Goal: Check status: Check status

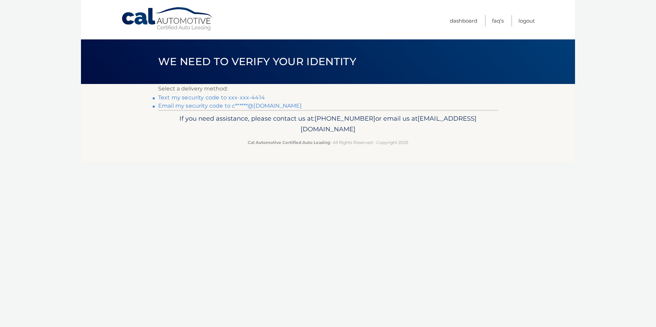
click at [217, 98] on link "Text my security code to xxx-xxx-4414" at bounding box center [211, 97] width 107 height 7
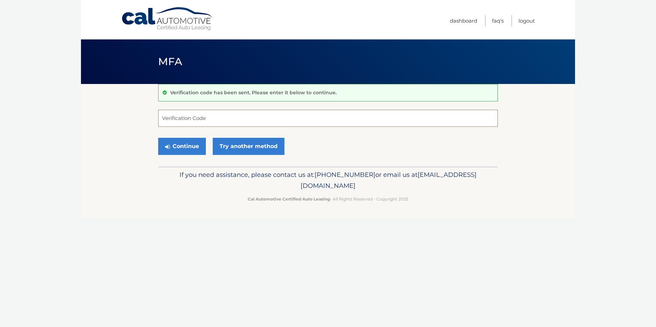
click at [206, 122] on input "Verification Code" at bounding box center [328, 118] width 340 height 17
type input "959511"
click at [199, 145] on button "Continue" at bounding box center [182, 146] width 48 height 17
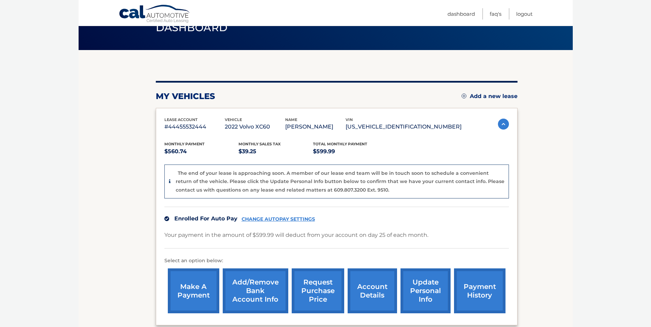
scroll to position [34, 0]
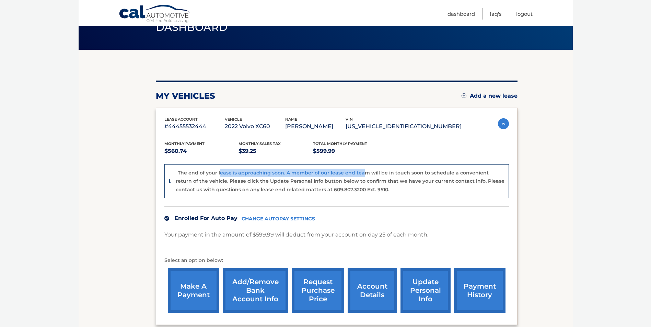
drag, startPoint x: 225, startPoint y: 172, endPoint x: 360, endPoint y: 176, distance: 135.6
click at [360, 176] on div "The end of your lease is approaching soon. A member of our lease end team will …" at bounding box center [340, 181] width 329 height 25
drag, startPoint x: 360, startPoint y: 176, endPoint x: 360, endPoint y: 183, distance: 7.2
click at [360, 183] on p "The end of your lease is approaching soon. A member of our lease end team will …" at bounding box center [340, 181] width 329 height 23
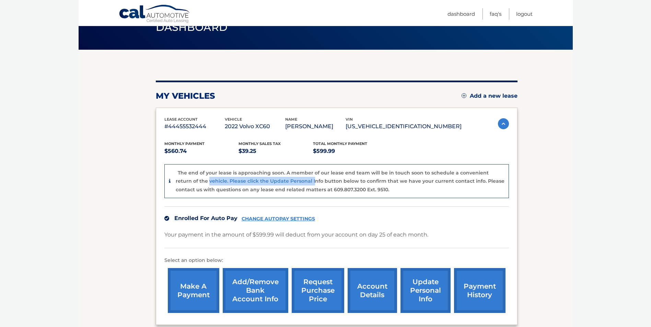
drag, startPoint x: 210, startPoint y: 181, endPoint x: 297, endPoint y: 184, distance: 86.5
click at [297, 184] on p "The end of your lease is approaching soon. A member of our lease end team will …" at bounding box center [340, 181] width 329 height 23
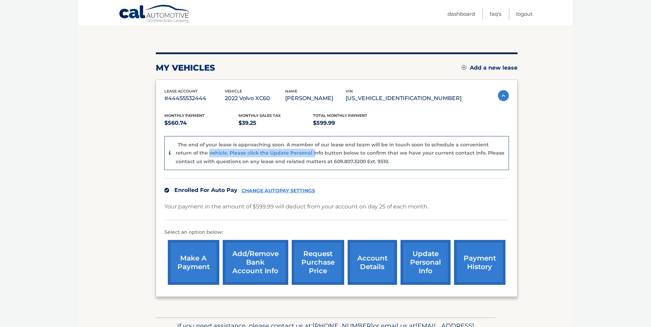
scroll to position [103, 0]
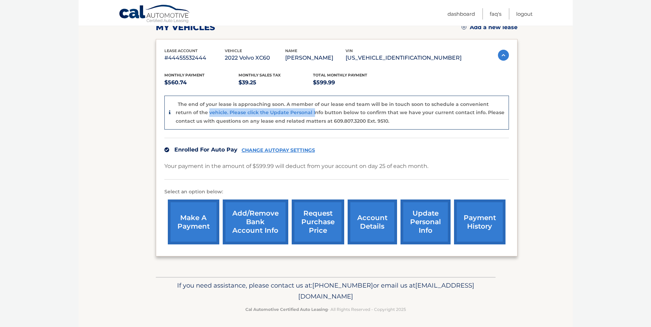
click at [377, 226] on link "account details" at bounding box center [371, 222] width 49 height 45
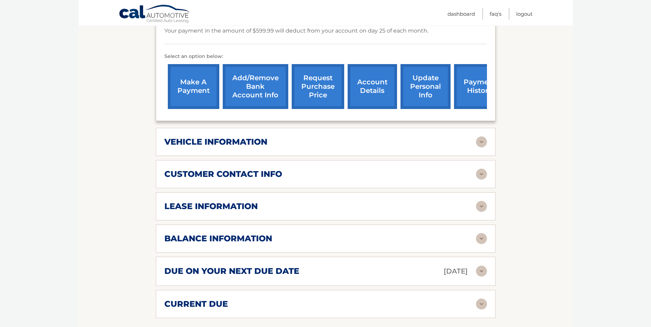
scroll to position [206, 0]
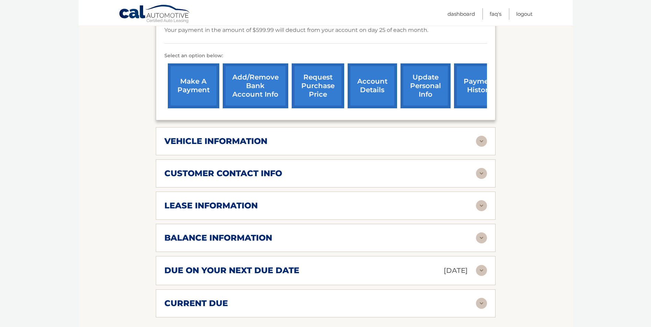
click at [252, 141] on h2 "vehicle information" at bounding box center [215, 141] width 103 height 10
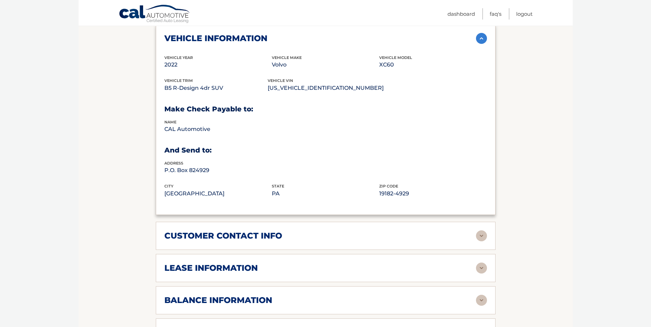
scroll to position [343, 0]
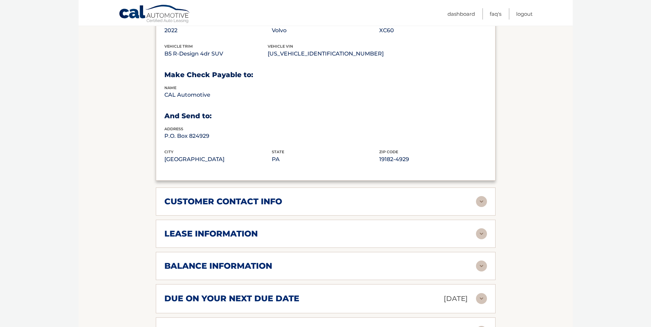
click at [239, 199] on h2 "customer contact info" at bounding box center [223, 202] width 118 height 10
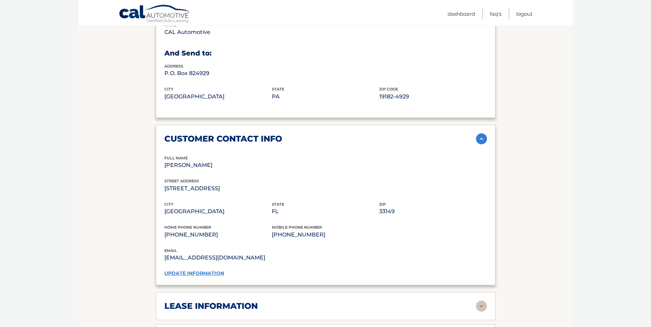
scroll to position [412, 0]
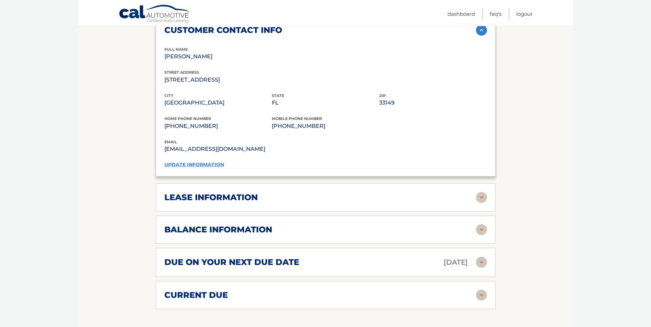
click at [239, 196] on h2 "lease information" at bounding box center [210, 197] width 93 height 10
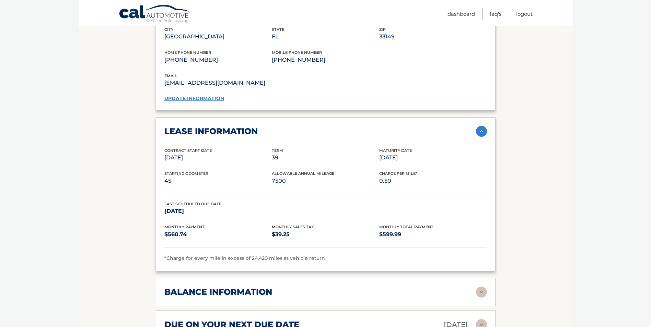
scroll to position [583, 0]
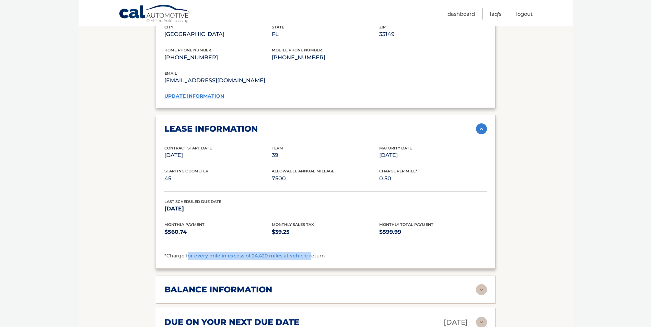
drag, startPoint x: 188, startPoint y: 256, endPoint x: 307, endPoint y: 267, distance: 119.5
click at [307, 267] on div "lease information Contract Start Date Aug 25, 2022 Term 39 Maturity Date Nov 25…" at bounding box center [326, 192] width 340 height 154
drag, startPoint x: 307, startPoint y: 267, endPoint x: 353, endPoint y: 267, distance: 46.3
click at [353, 267] on div "lease information Contract Start Date Aug 25, 2022 Term 39 Maturity Date Nov 25…" at bounding box center [326, 192] width 340 height 154
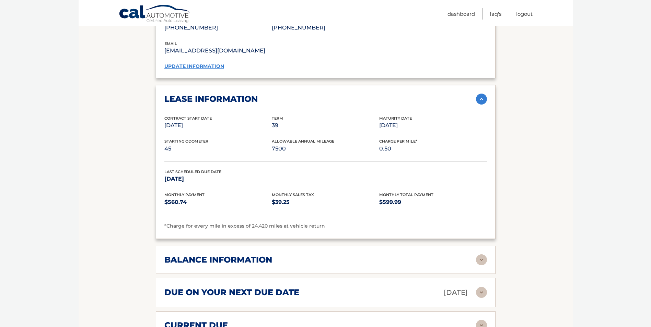
scroll to position [686, 0]
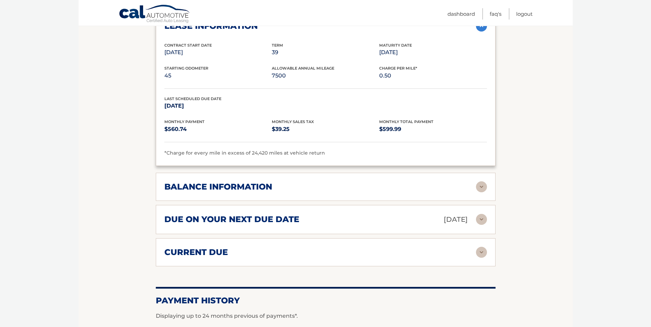
click at [486, 225] on img at bounding box center [481, 219] width 11 height 11
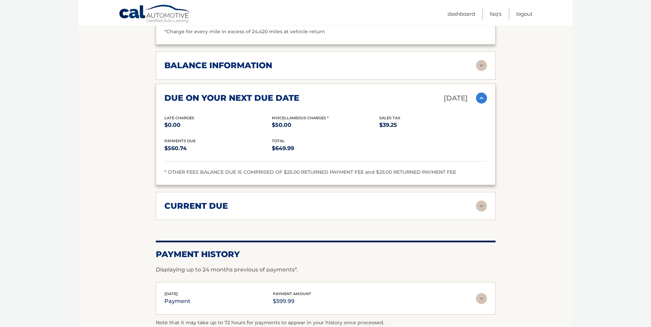
scroll to position [823, 0]
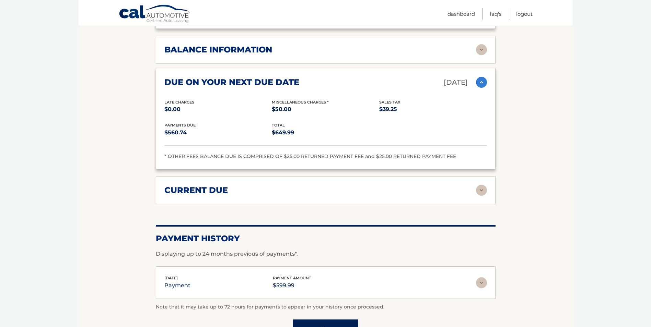
drag, startPoint x: 468, startPoint y: 189, endPoint x: 480, endPoint y: 191, distance: 12.6
click at [468, 189] on div "current due" at bounding box center [319, 190] width 311 height 10
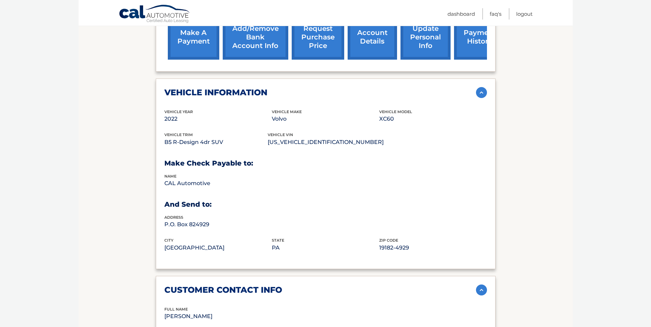
scroll to position [135, 0]
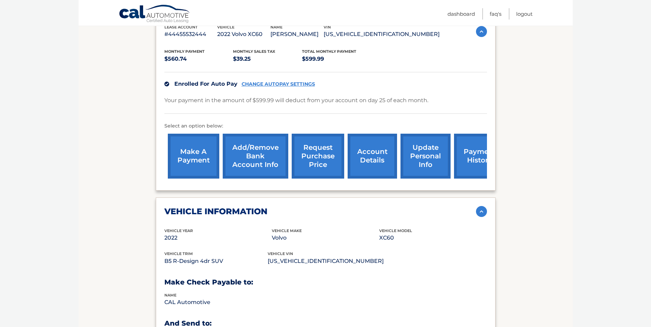
click at [314, 156] on link "request purchase price" at bounding box center [318, 156] width 52 height 45
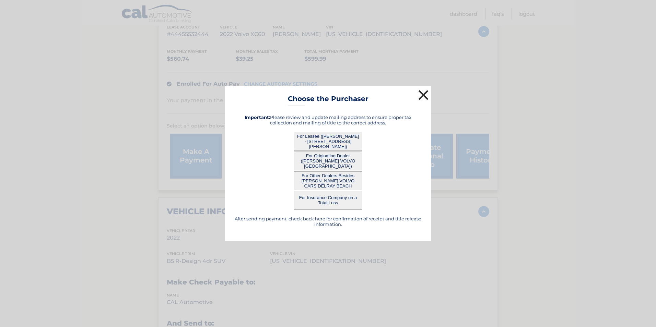
click at [423, 95] on button "×" at bounding box center [423, 95] width 14 height 14
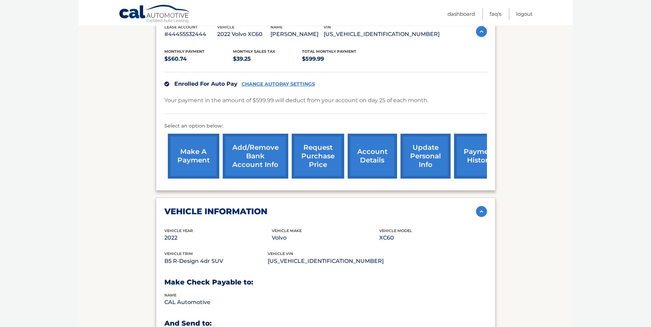
click at [469, 162] on link "payment history" at bounding box center [479, 156] width 51 height 45
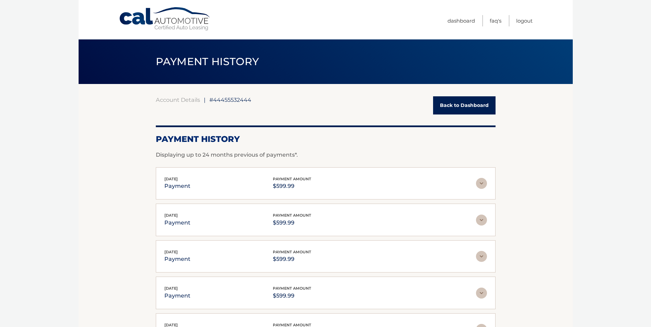
click at [481, 185] on img at bounding box center [481, 183] width 11 height 11
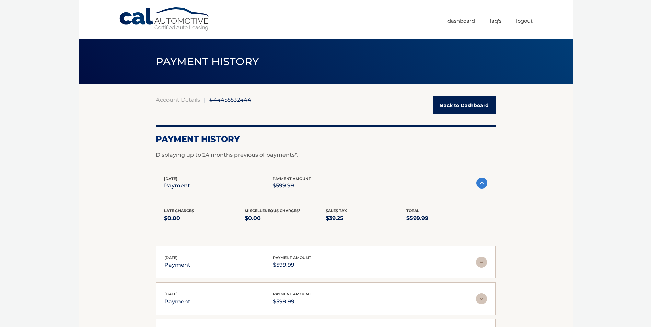
click at [481, 185] on img at bounding box center [481, 183] width 11 height 11
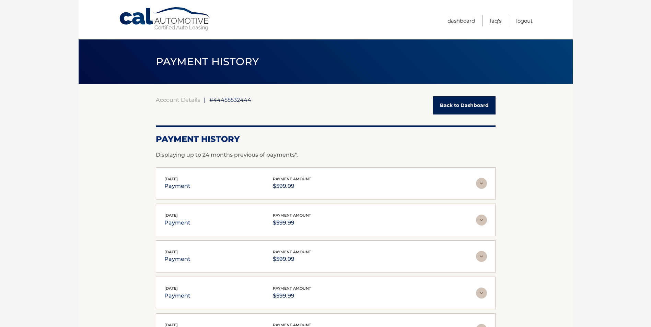
click at [458, 102] on link "Back to Dashboard" at bounding box center [464, 105] width 62 height 18
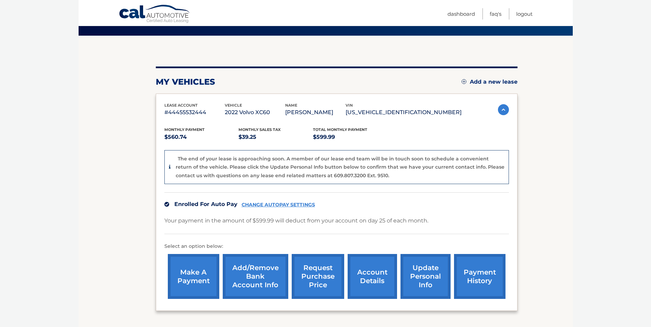
scroll to position [36, 0]
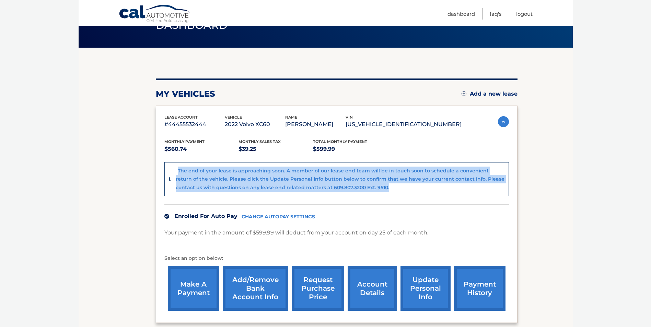
drag, startPoint x: 369, startPoint y: 186, endPoint x: 179, endPoint y: 166, distance: 191.4
click at [179, 166] on div "The end of your lease is approaching soon. A member of our lease end team will …" at bounding box center [336, 179] width 344 height 34
drag, startPoint x: 179, startPoint y: 166, endPoint x: 292, endPoint y: 187, distance: 114.8
click at [292, 187] on p "The end of your lease is approaching soon. A member of our lease end team will …" at bounding box center [340, 179] width 329 height 23
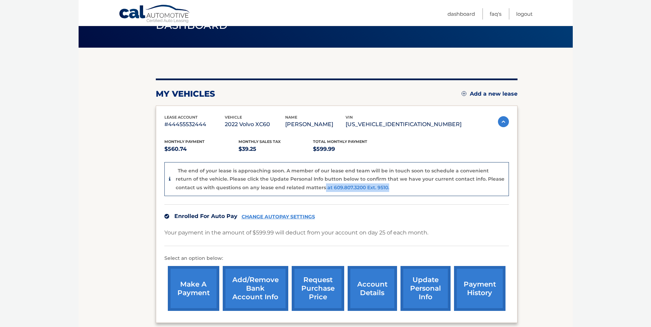
drag, startPoint x: 345, startPoint y: 188, endPoint x: 301, endPoint y: 188, distance: 43.9
click at [301, 188] on div "The end of your lease is approaching soon. A member of our lease end team will …" at bounding box center [340, 179] width 329 height 25
click at [380, 187] on div "The end of your lease is approaching soon. A member of our lease end team will …" at bounding box center [340, 179] width 329 height 25
click at [504, 121] on img at bounding box center [503, 121] width 11 height 11
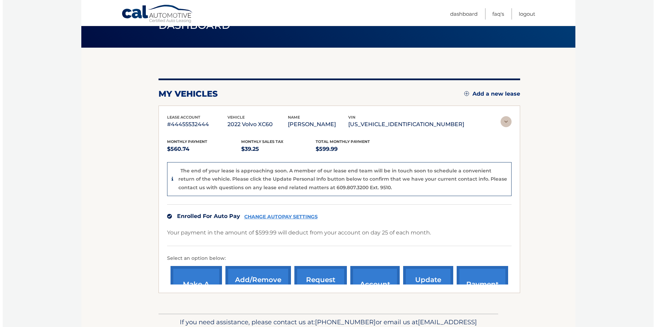
scroll to position [0, 0]
